Goal: Transaction & Acquisition: Purchase product/service

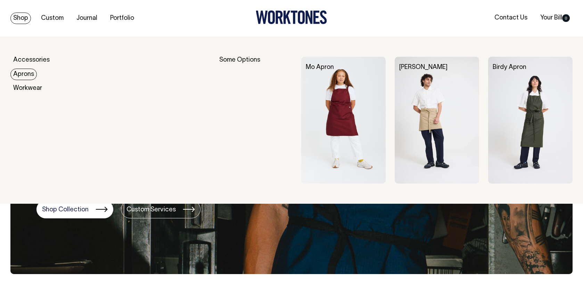
click at [26, 74] on link "Aprons" at bounding box center [23, 74] width 26 height 11
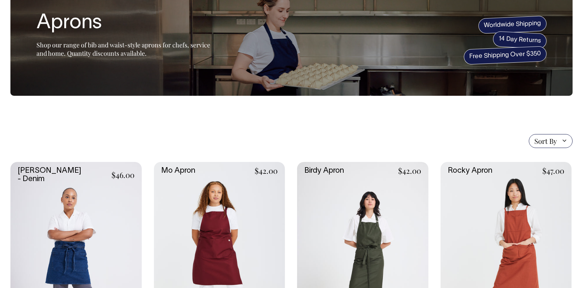
click at [221, 246] on link at bounding box center [219, 260] width 131 height 197
